Goal: Task Accomplishment & Management: Use online tool/utility

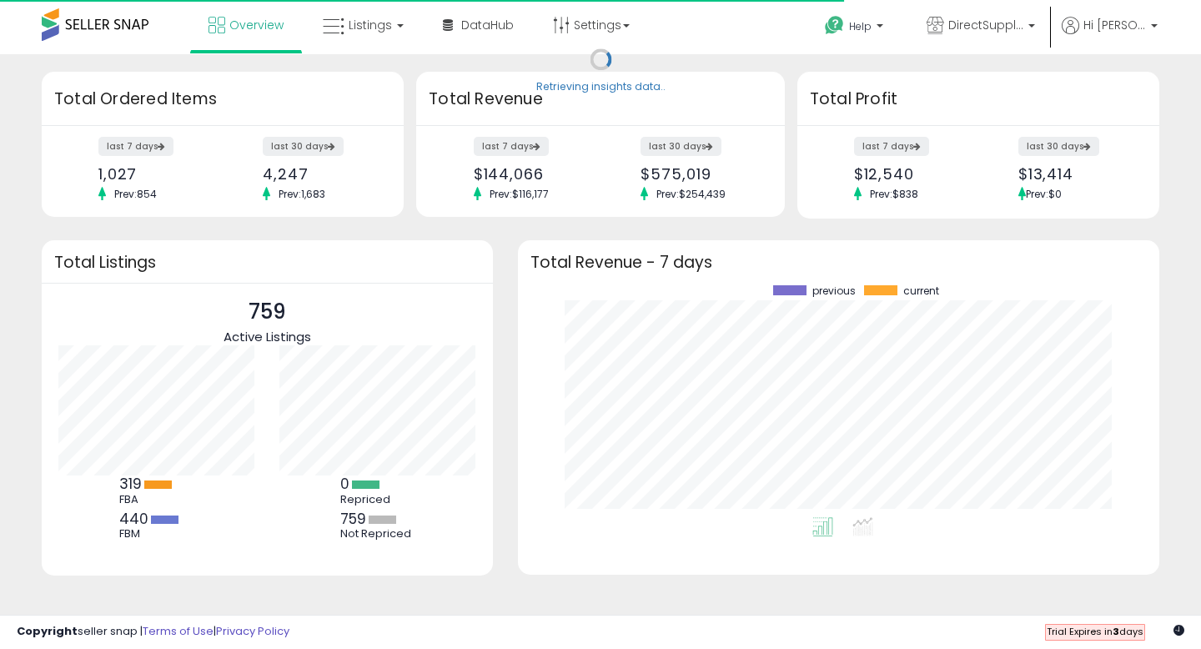
scroll to position [232, 608]
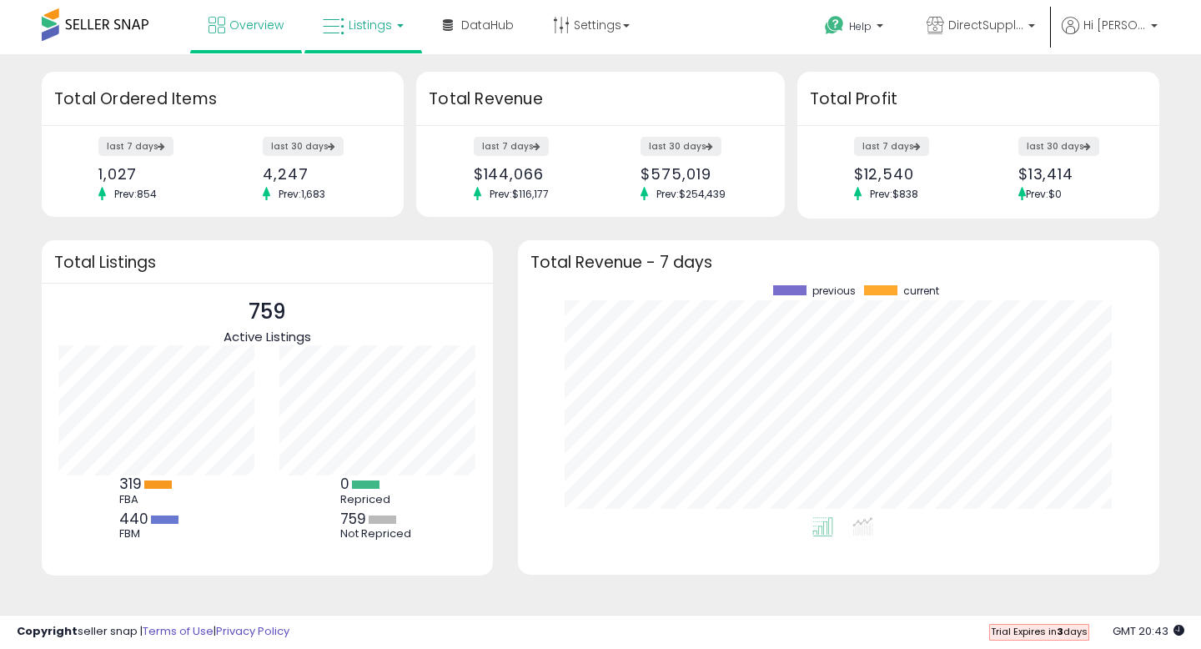
click at [398, 31] on link "Listings" at bounding box center [363, 25] width 106 height 50
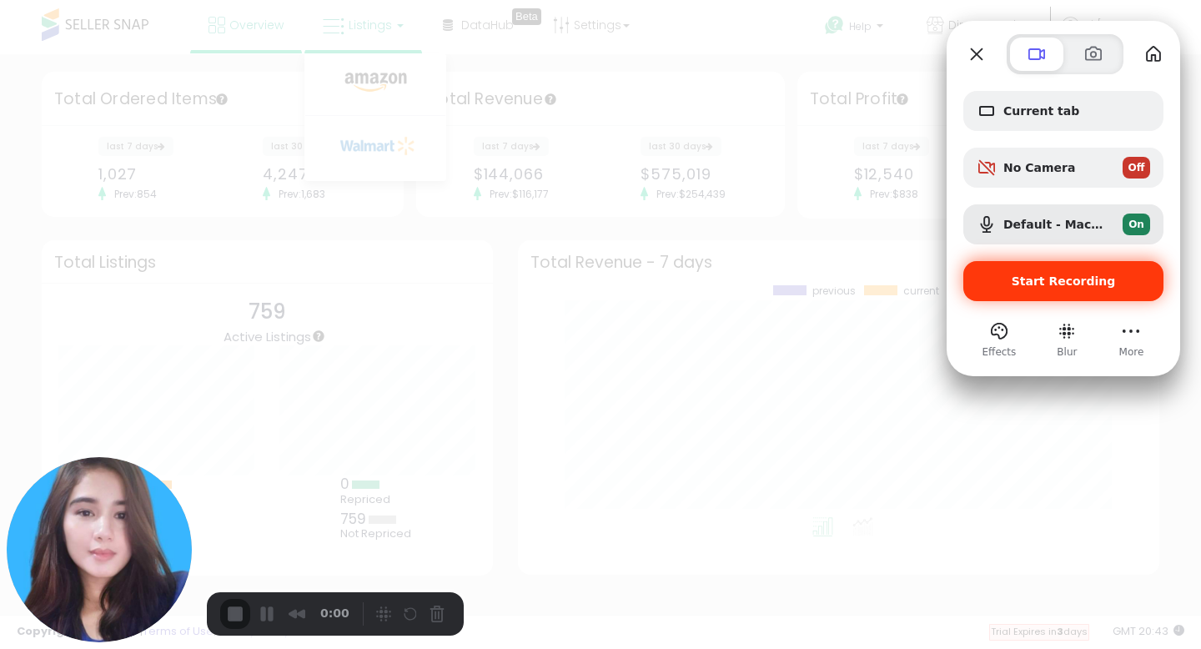
click at [1044, 283] on span "Start Recording" at bounding box center [1064, 280] width 104 height 13
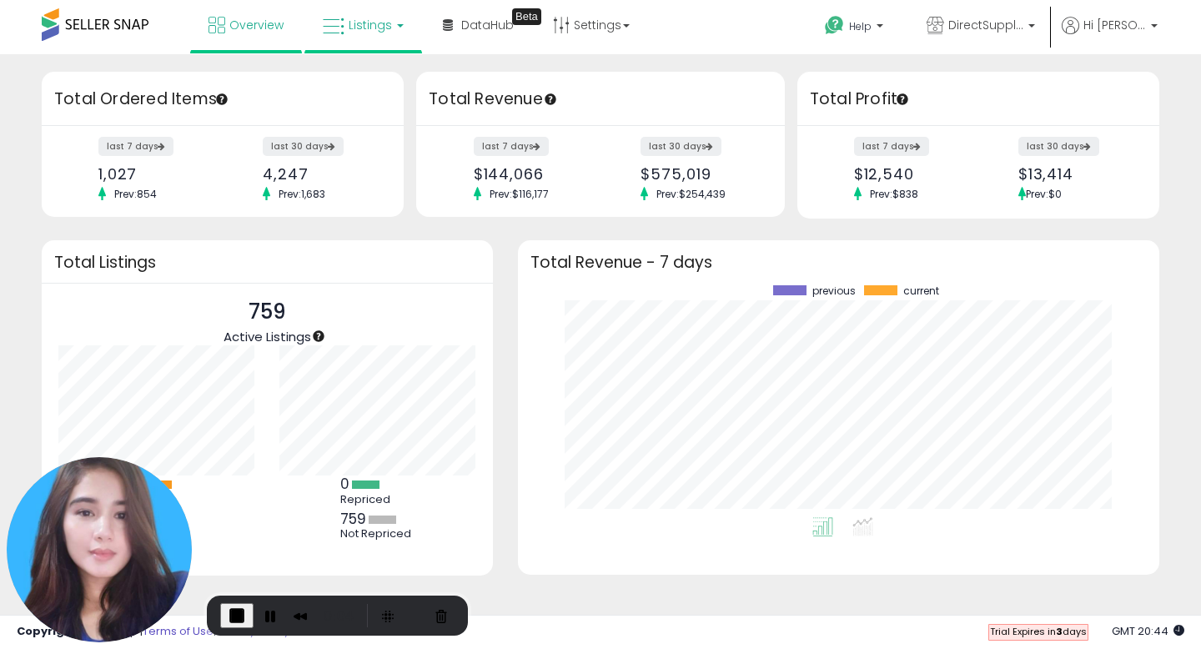
click at [400, 38] on link "Listings" at bounding box center [363, 25] width 106 height 50
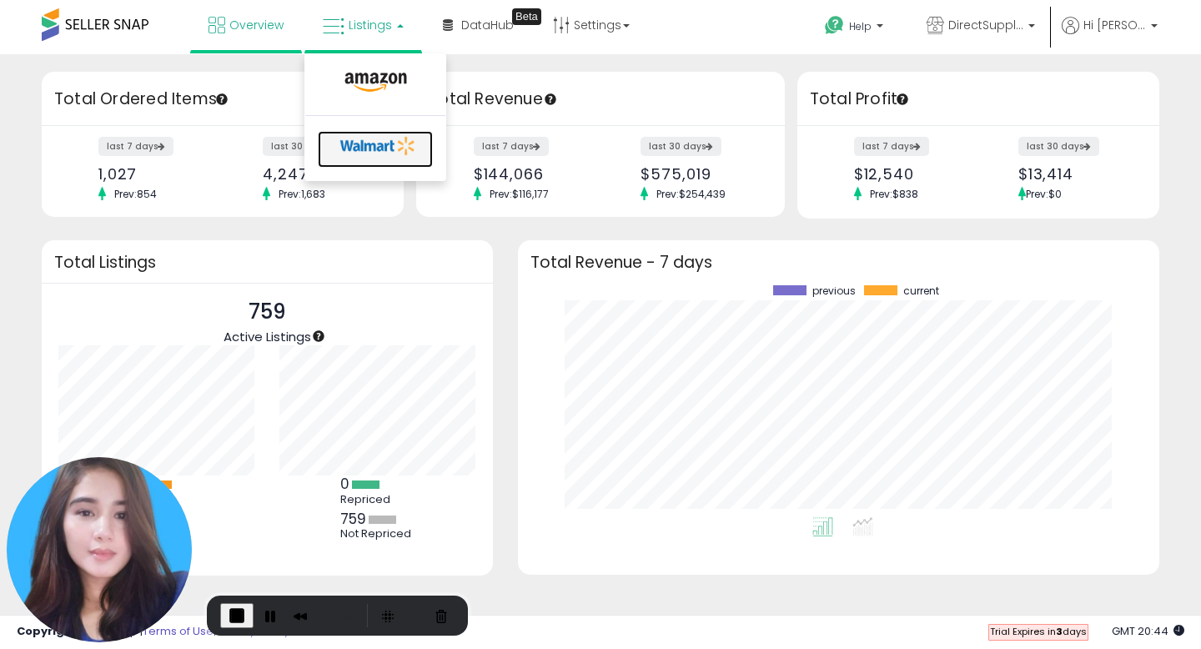
click at [369, 147] on icon at bounding box center [379, 145] width 88 height 25
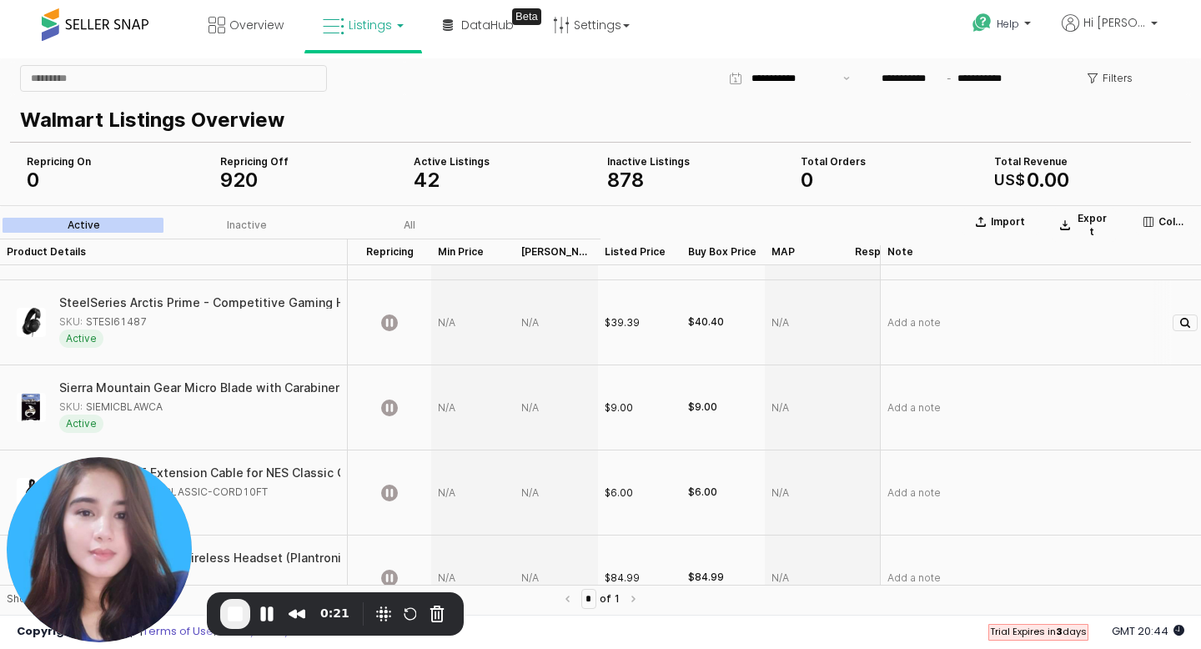
scroll to position [220, 0]
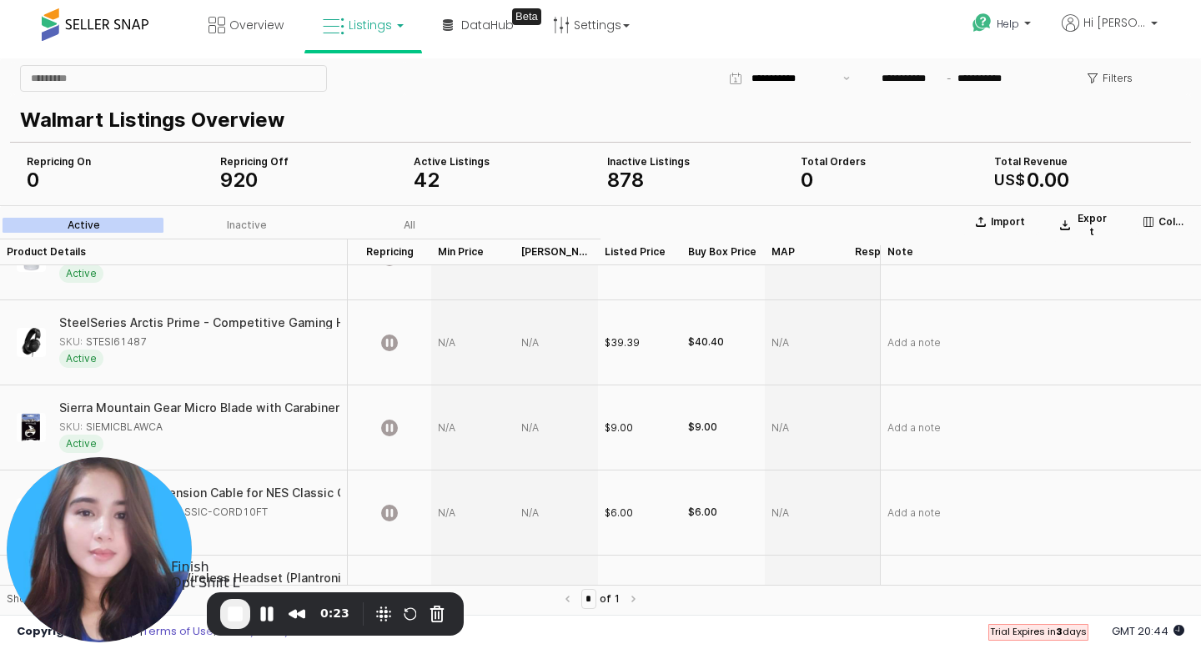
click at [231, 611] on span "End Recording" at bounding box center [235, 614] width 20 height 20
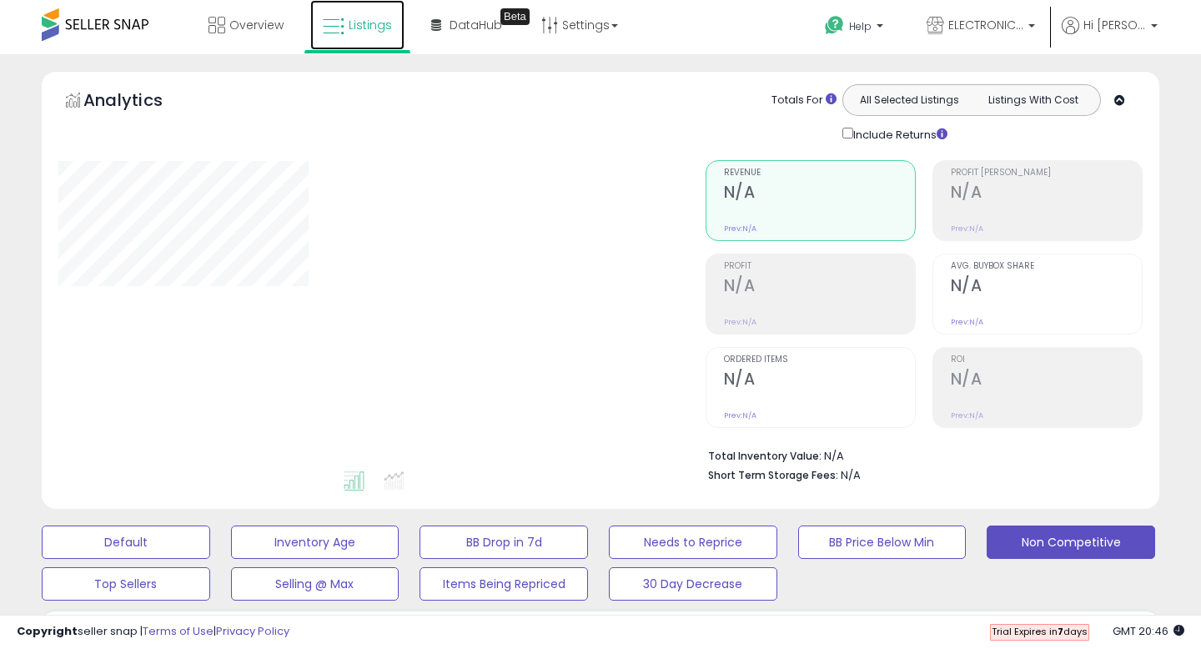
click at [377, 34] on link "Listings" at bounding box center [357, 25] width 94 height 50
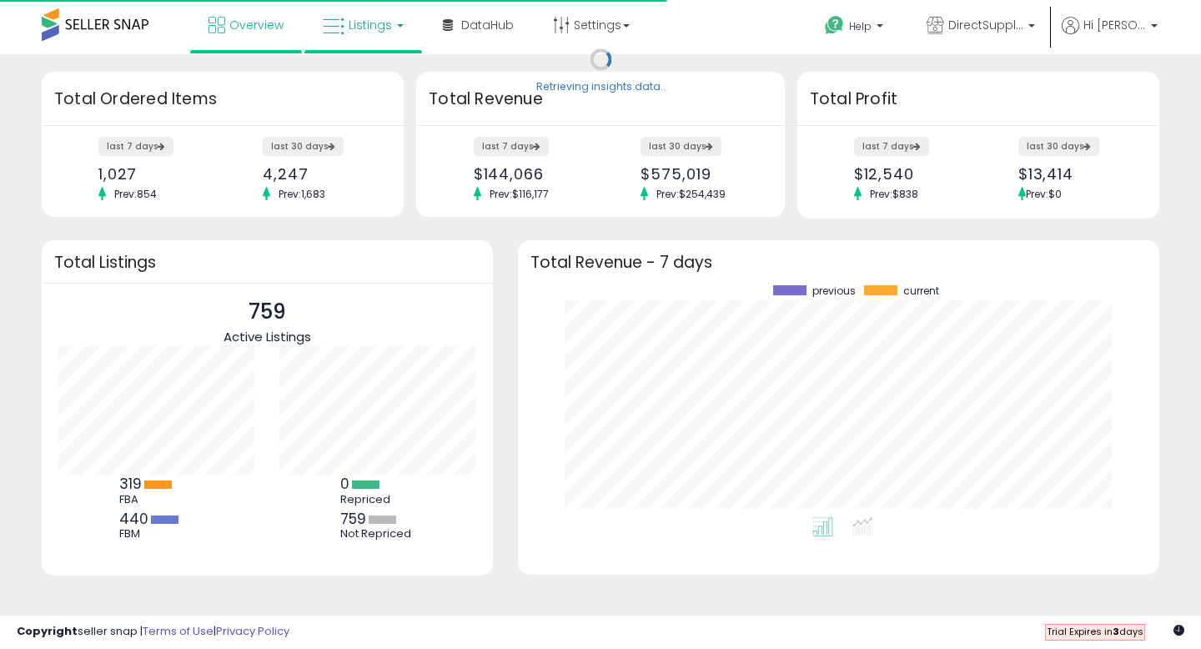
scroll to position [232, 608]
click at [395, 28] on link "Listings" at bounding box center [363, 25] width 106 height 50
